Goal: Task Accomplishment & Management: Complete application form

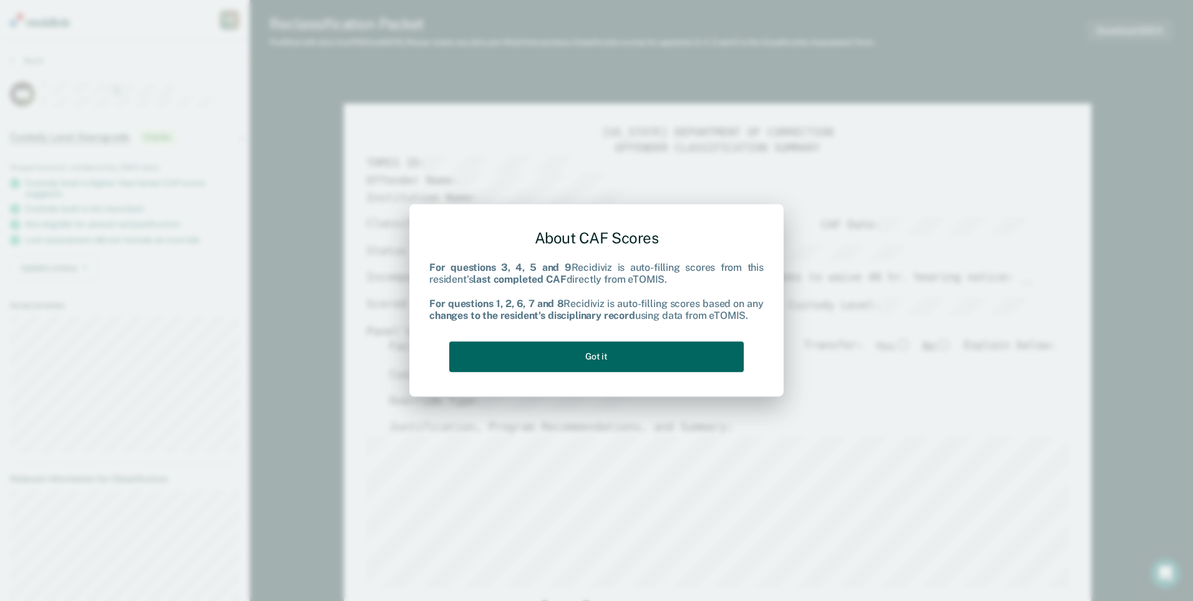
click at [584, 362] on button "Got it" at bounding box center [596, 356] width 294 height 31
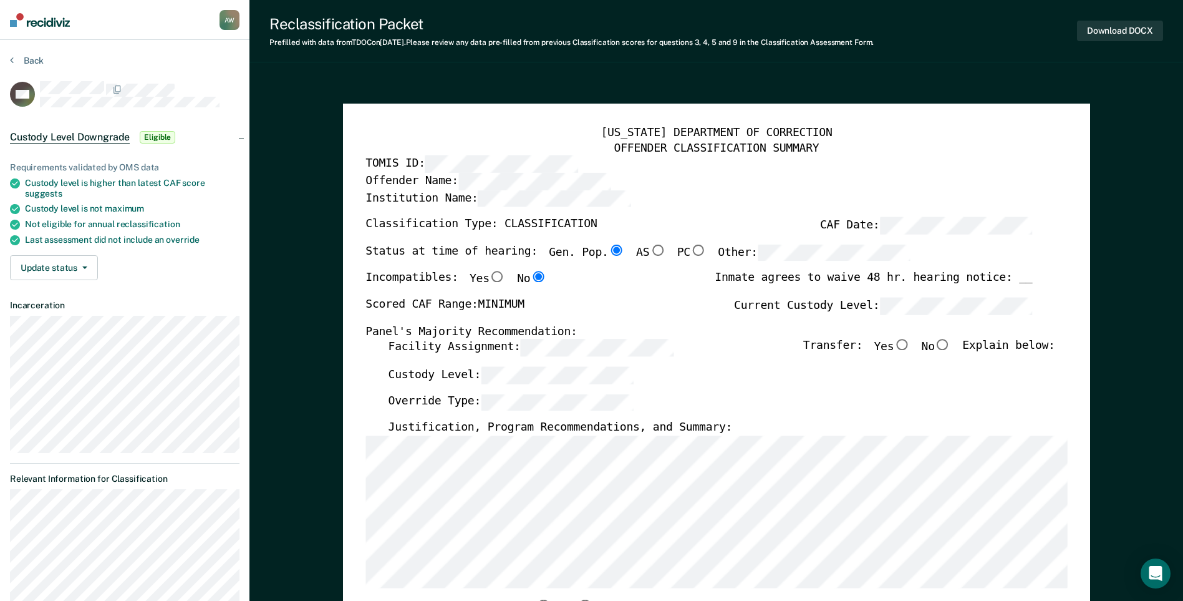
click at [948, 344] on input "No" at bounding box center [943, 344] width 16 height 11
type textarea "x"
radio input "true"
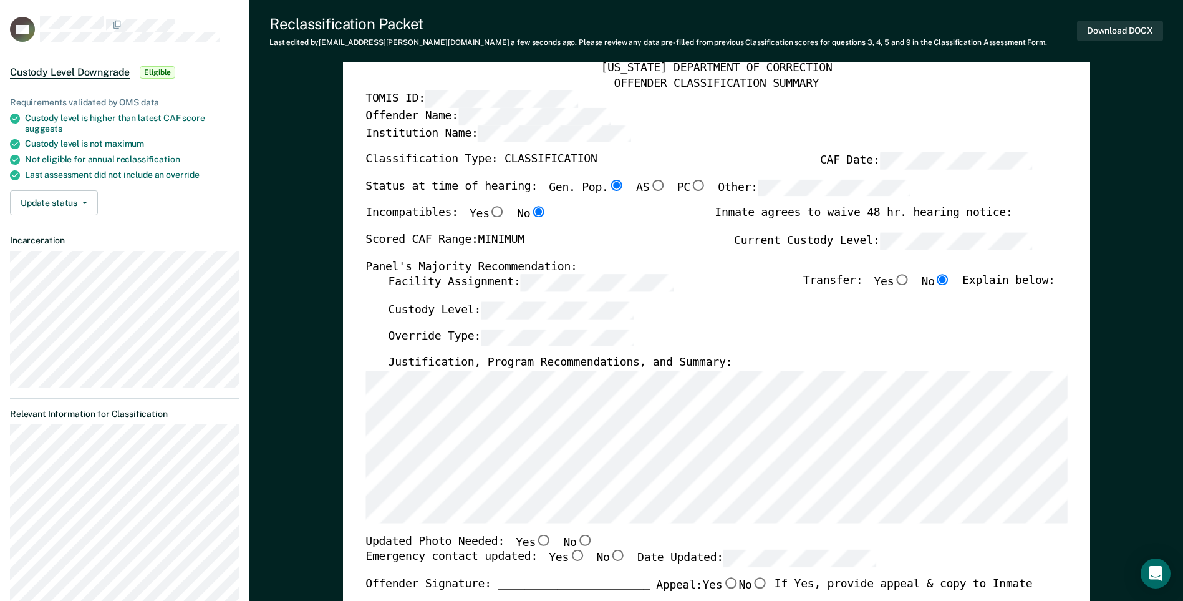
scroll to position [187, 0]
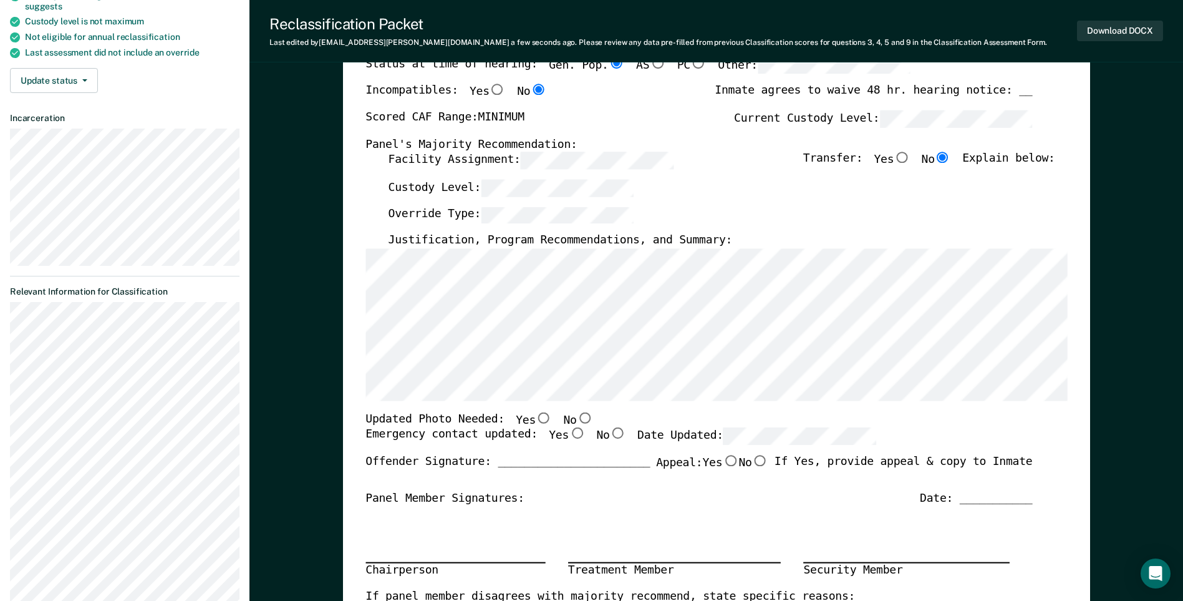
click at [576, 418] on input "No" at bounding box center [584, 417] width 16 height 11
type textarea "x"
radio input "true"
click at [609, 430] on input "No" at bounding box center [617, 433] width 16 height 11
type textarea "x"
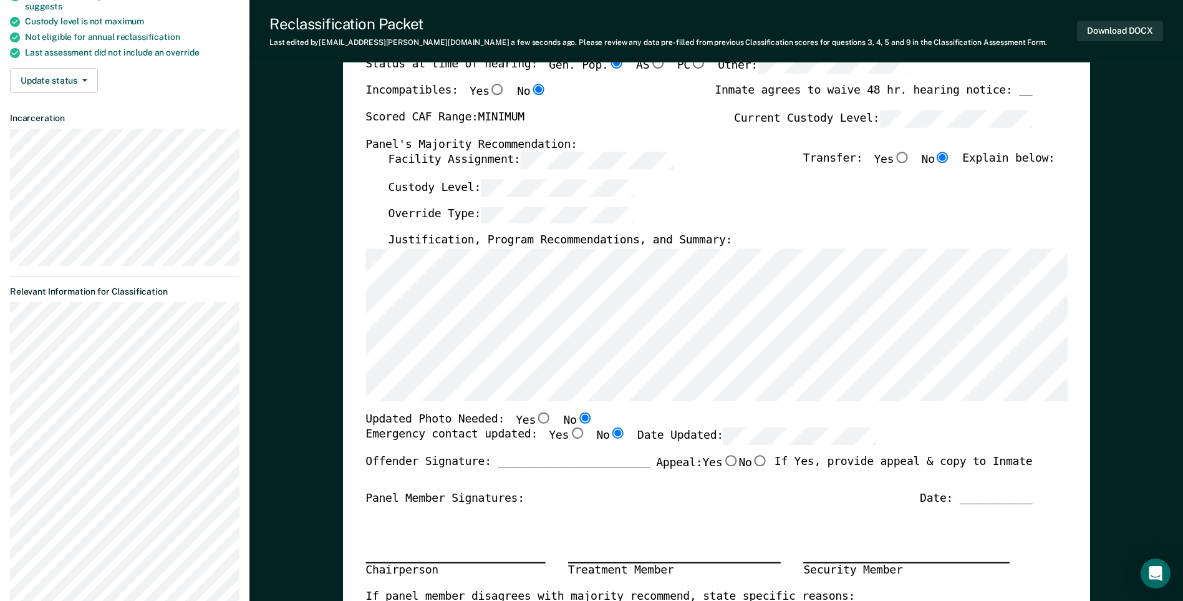
radio input "true"
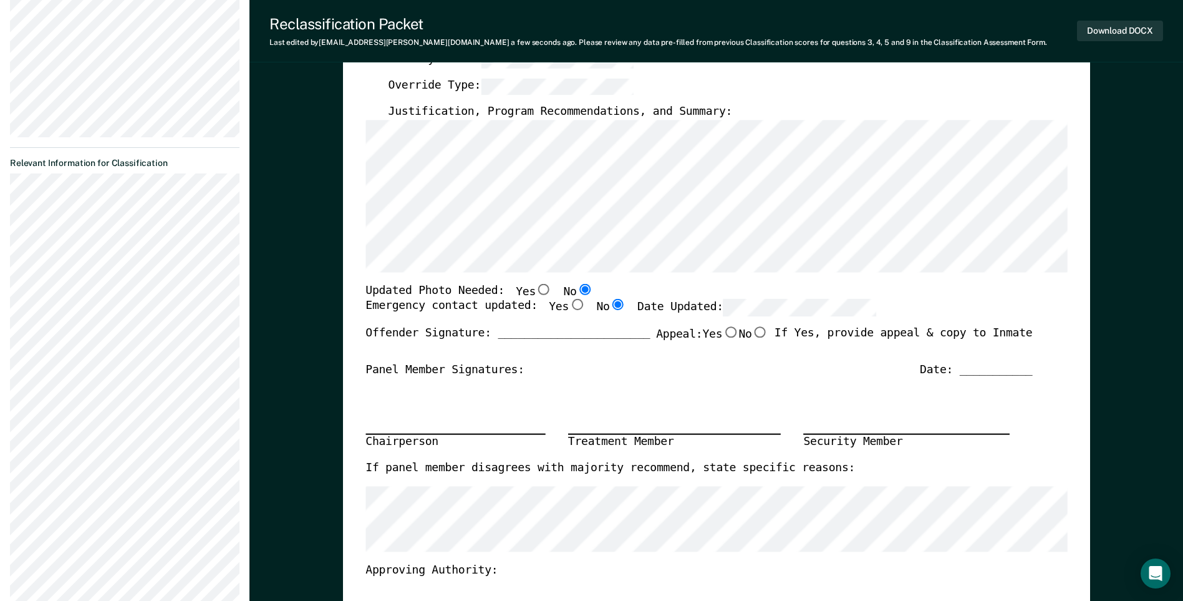
scroll to position [437, 0]
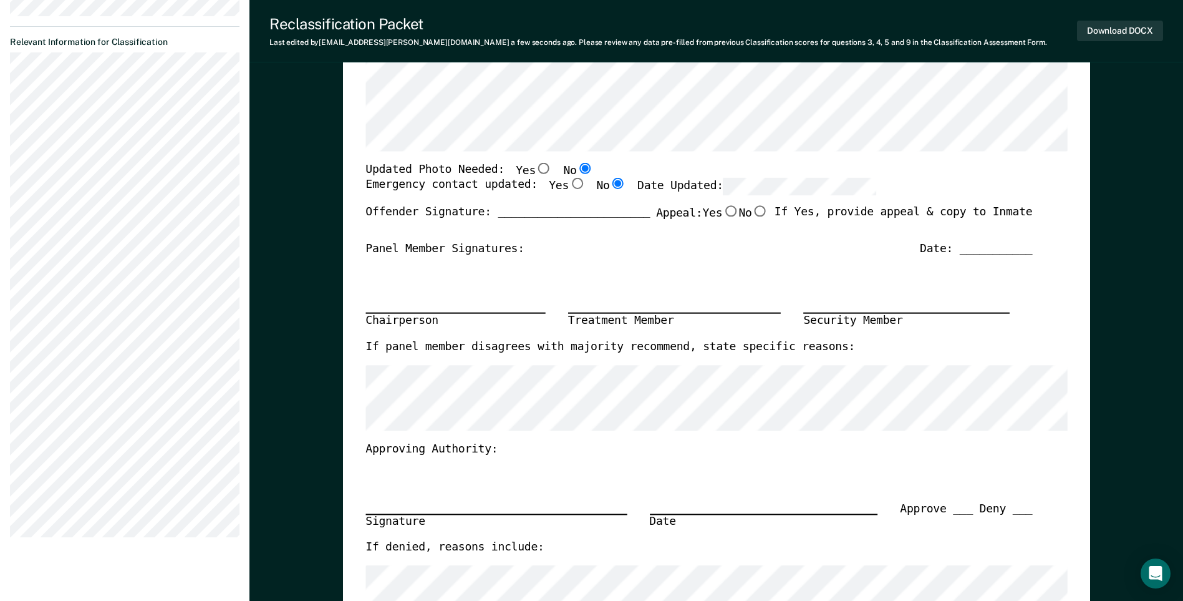
click at [753, 212] on input "No" at bounding box center [760, 211] width 16 height 11
type textarea "x"
radio input "true"
click at [1105, 28] on button "Download DOCX" at bounding box center [1120, 31] width 86 height 21
type textarea "x"
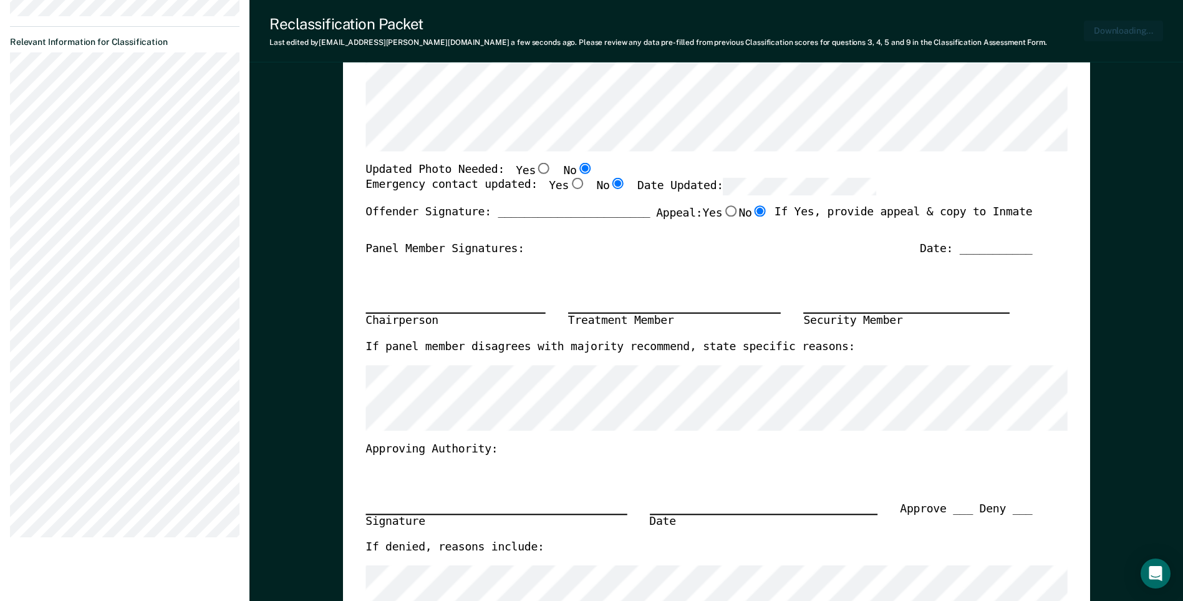
scroll to position [498, 0]
